Goal: Transaction & Acquisition: Obtain resource

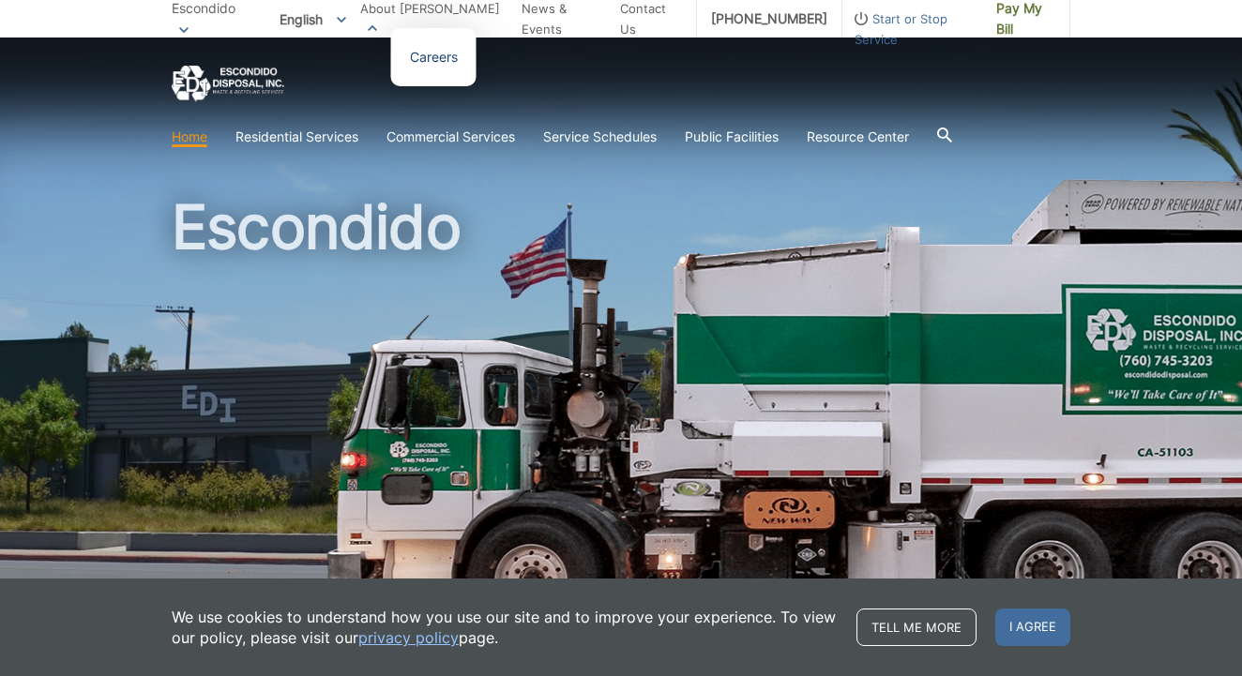
click at [449, 58] on link "Careers" at bounding box center [434, 57] width 48 height 21
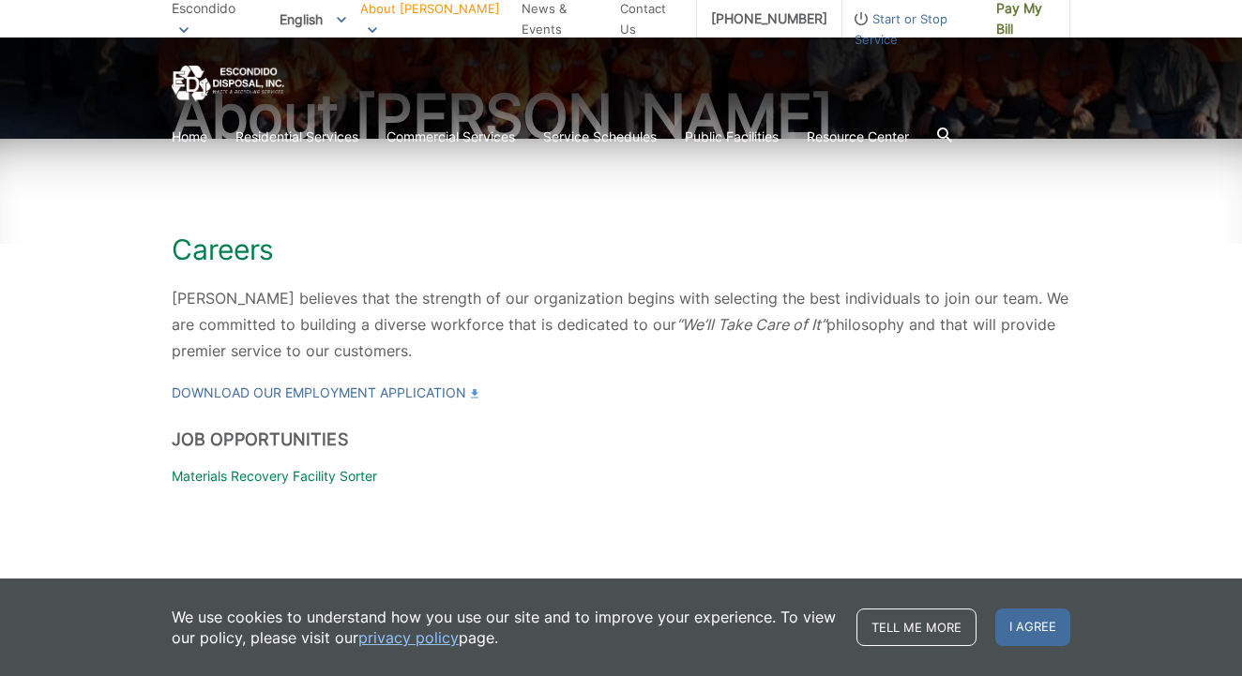
scroll to position [189, 0]
click at [1022, 625] on span "I agree" at bounding box center [1032, 628] width 75 height 38
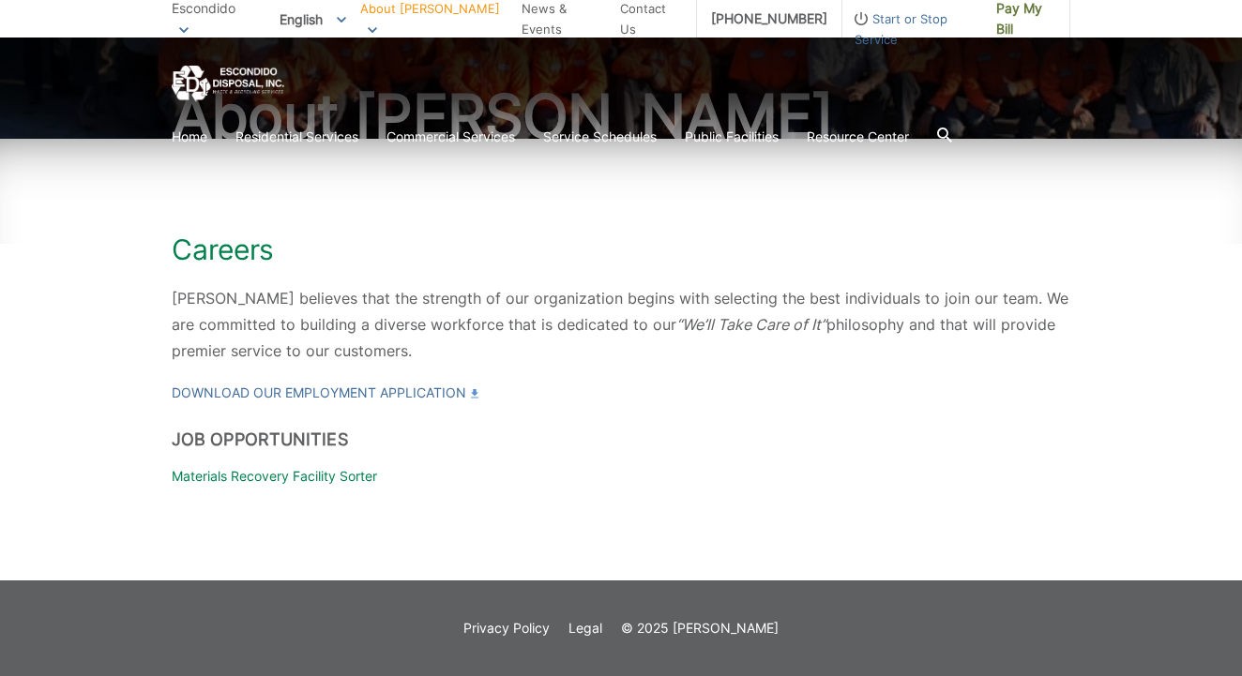
click at [279, 478] on p "Materials Recovery Facility Sorter" at bounding box center [621, 476] width 898 height 21
click at [113, 423] on div "Careers EDI believes that the strength of our organization begins with selectin…" at bounding box center [621, 360] width 1242 height 442
click at [246, 389] on link "Download our Employment Application" at bounding box center [325, 393] width 307 height 21
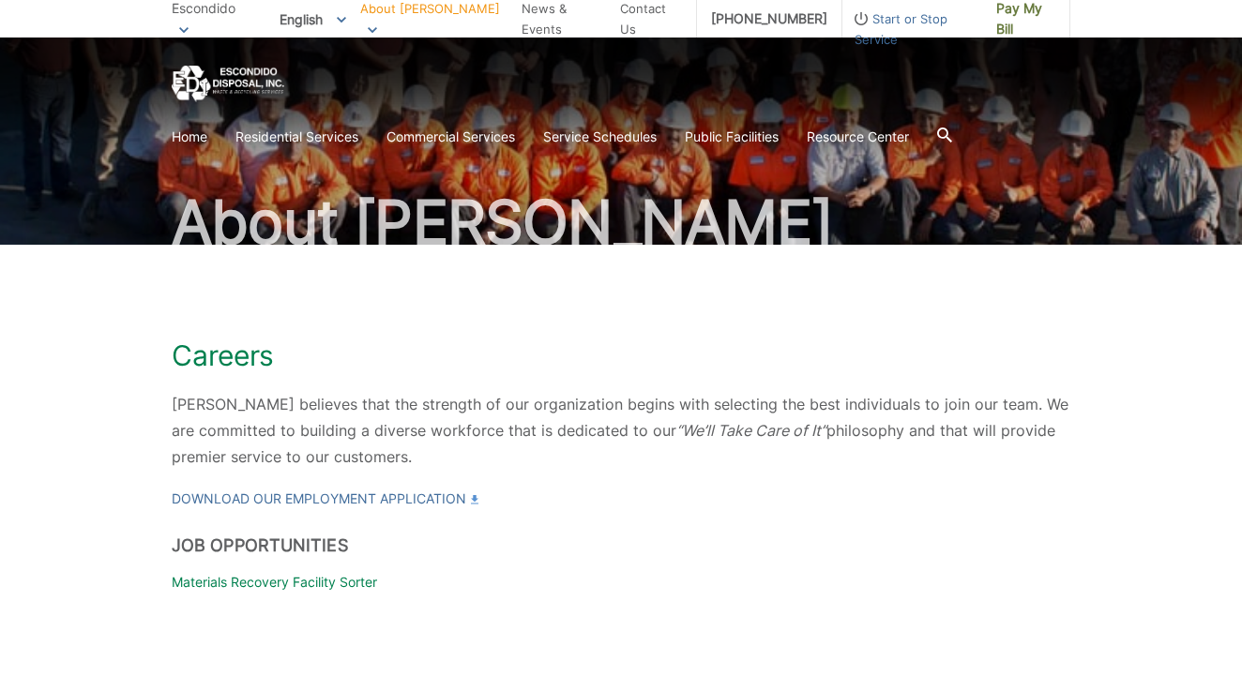
scroll to position [106, 0]
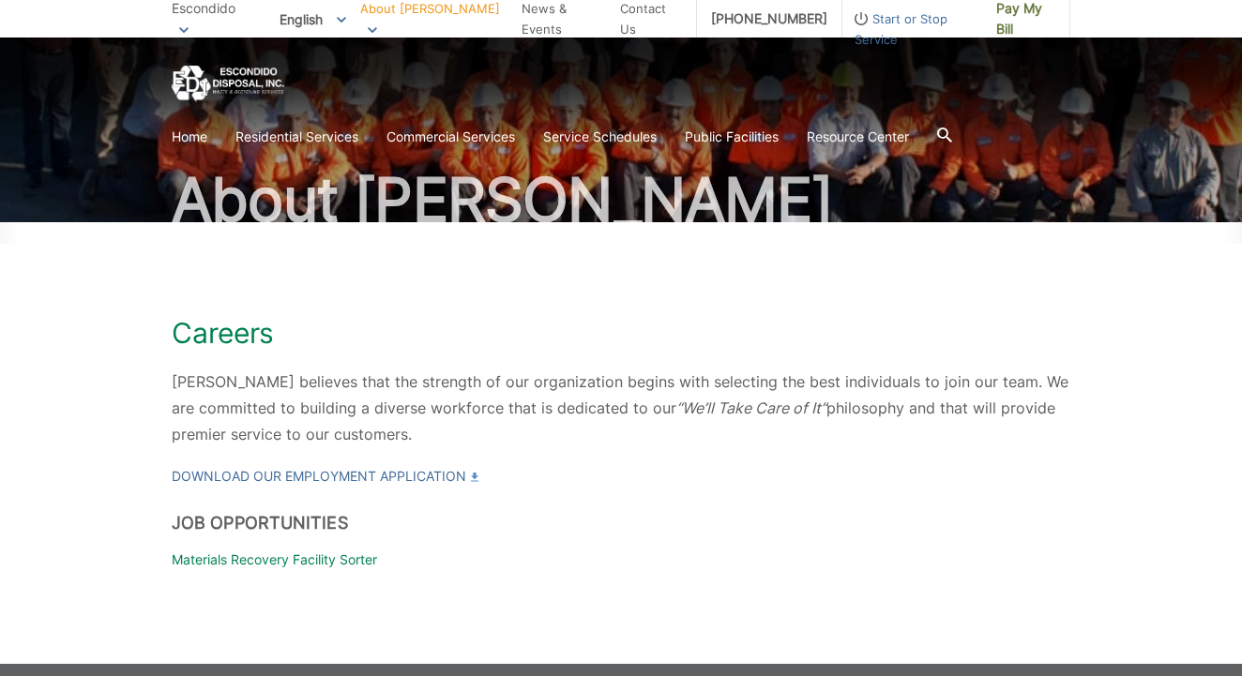
click at [263, 554] on p "Materials Recovery Facility Sorter" at bounding box center [621, 560] width 898 height 21
click at [197, 134] on link "Home" at bounding box center [190, 137] width 36 height 21
